Goal: Register for event/course

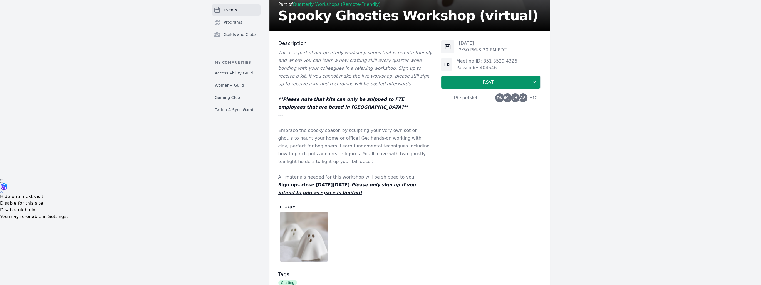
scroll to position [56, 0]
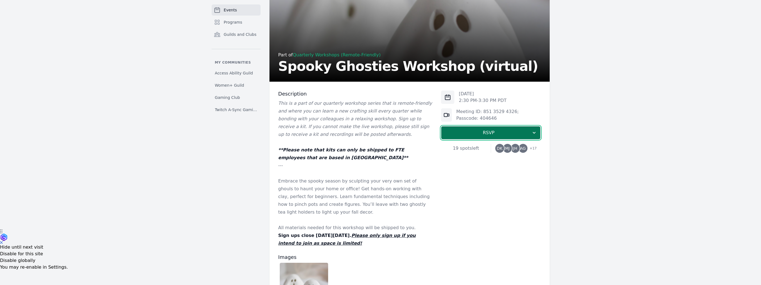
click at [461, 133] on span "RSVP" at bounding box center [489, 133] width 86 height 7
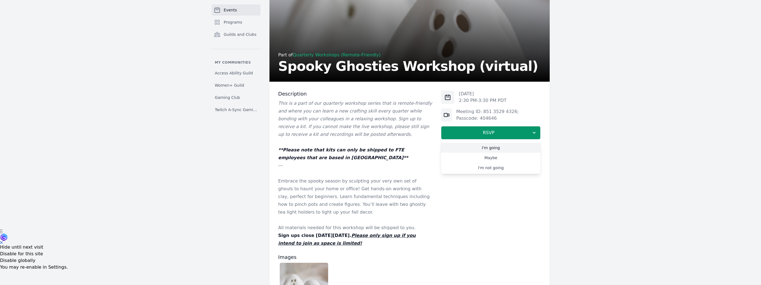
click at [499, 148] on link "I'm going" at bounding box center [491, 148] width 100 height 10
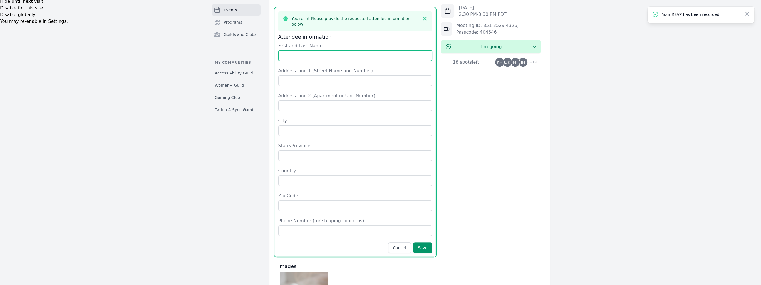
click at [307, 50] on input "First and Last Name" at bounding box center [355, 55] width 154 height 11
type input "Karen Hampton"
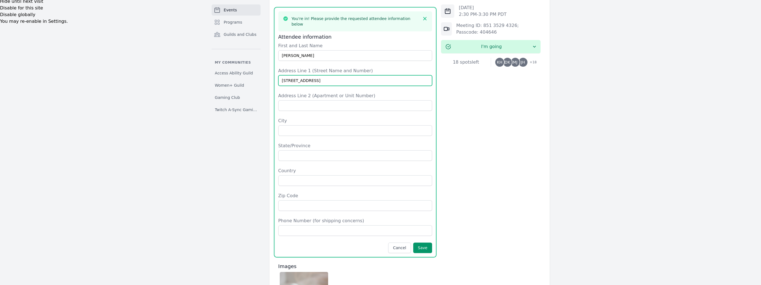
type input "9544 44th Ave NE"
type input "Seattle"
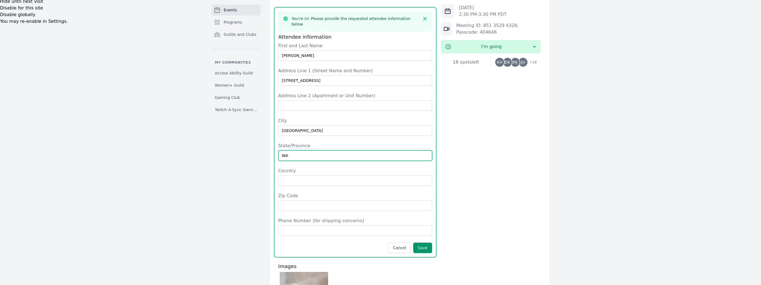
type input "WA"
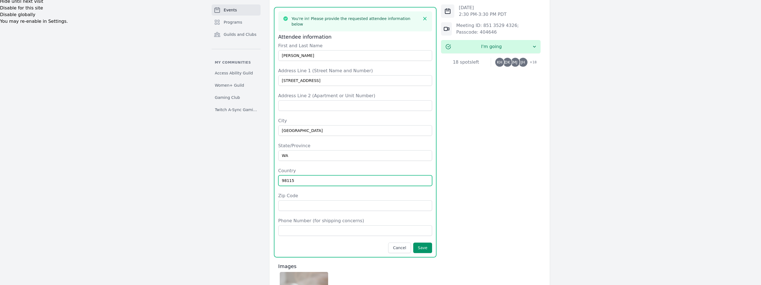
drag, startPoint x: 294, startPoint y: 166, endPoint x: 245, endPoint y: 157, distance: 49.2
click at [245, 157] on div "Events Programs Guilds and Clubs My communities Access Ability Guild Women+ Gui…" at bounding box center [381, 70] width 356 height 682
type input "USA"
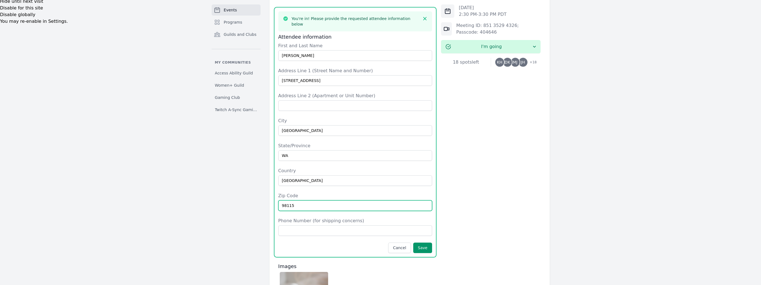
type input "98115"
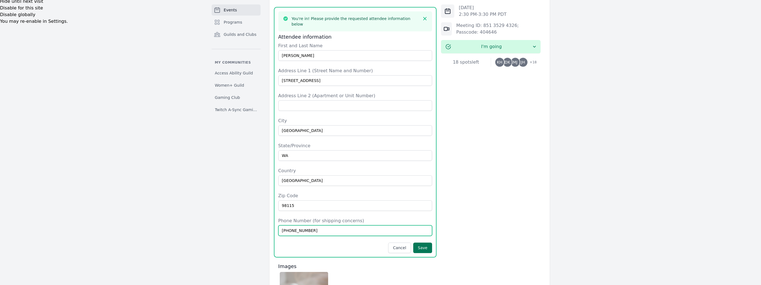
type input "848-702-0325"
click at [430, 243] on button "Save" at bounding box center [422, 248] width 19 height 11
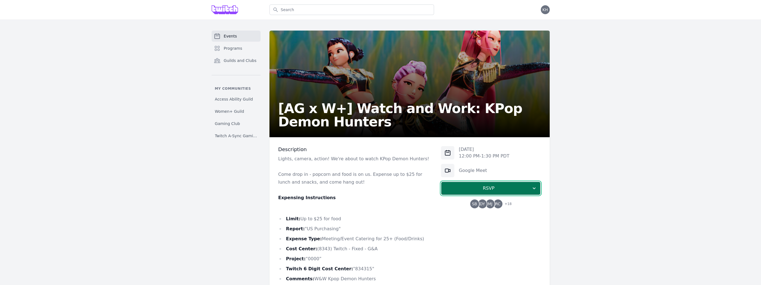
click at [478, 189] on span "RSVP" at bounding box center [489, 188] width 86 height 7
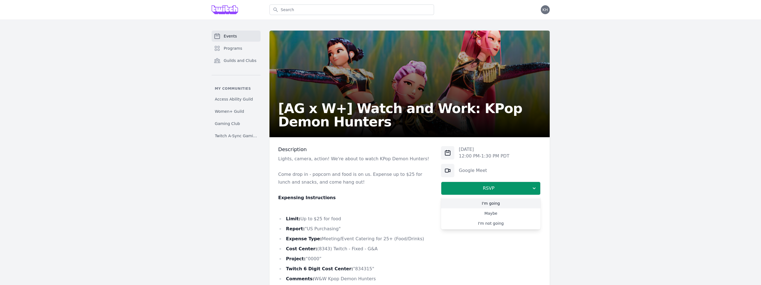
click at [488, 205] on link "I'm going" at bounding box center [491, 204] width 100 height 10
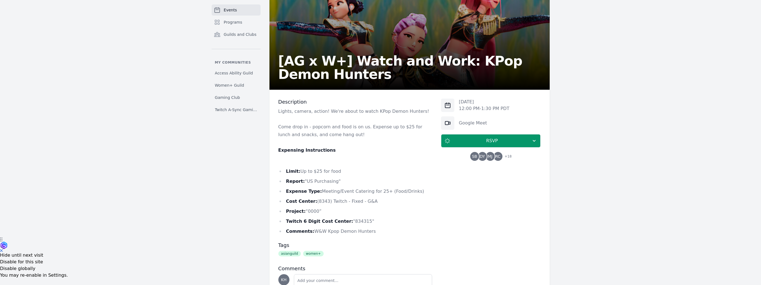
scroll to position [96, 0]
